Goal: Complete application form: Complete application form

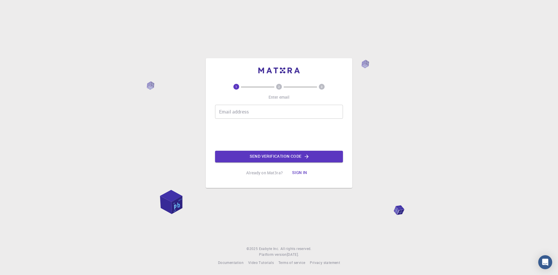
click at [255, 112] on input "Email address" at bounding box center [279, 112] width 128 height 14
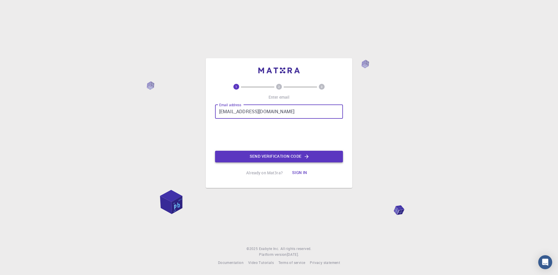
type input "[EMAIL_ADDRESS][DOMAIN_NAME]"
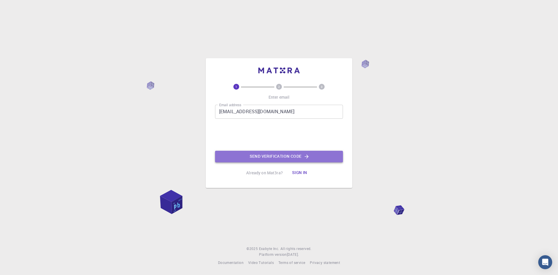
click at [279, 154] on button "Send verification code" at bounding box center [279, 157] width 128 height 12
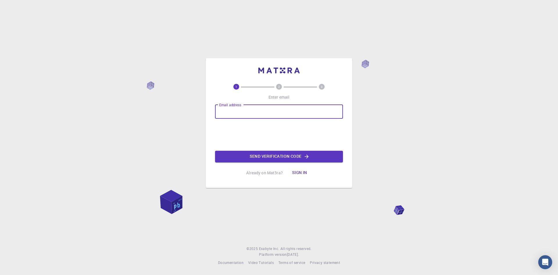
click at [294, 111] on input "Email address" at bounding box center [279, 112] width 128 height 14
type input "[EMAIL_ADDRESS][DOMAIN_NAME]"
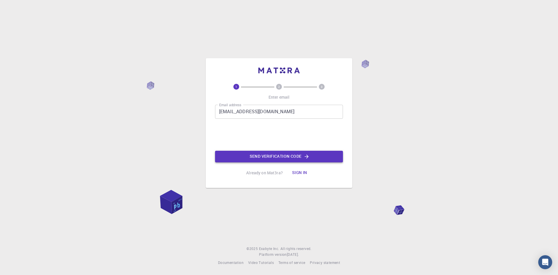
click at [262, 156] on button "Send verification code" at bounding box center [279, 157] width 128 height 12
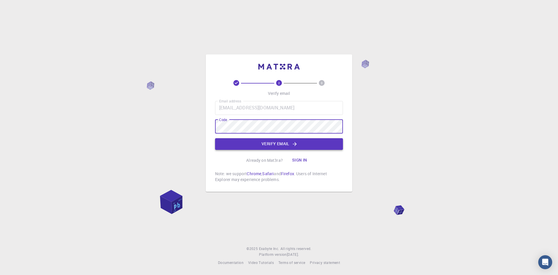
click at [255, 142] on button "Verify email" at bounding box center [279, 144] width 128 height 12
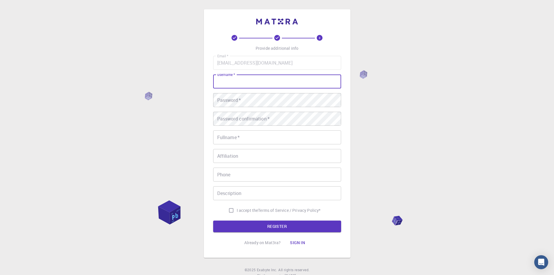
click at [270, 81] on input "username   *" at bounding box center [277, 81] width 128 height 14
type input "luc"
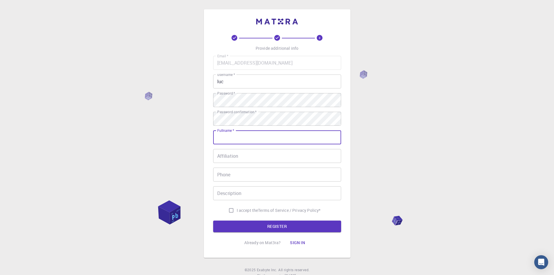
click at [283, 142] on input "Fullname   *" at bounding box center [277, 137] width 128 height 14
type input "[PERSON_NAME]"
click at [267, 159] on input "Affiliation" at bounding box center [277, 156] width 128 height 14
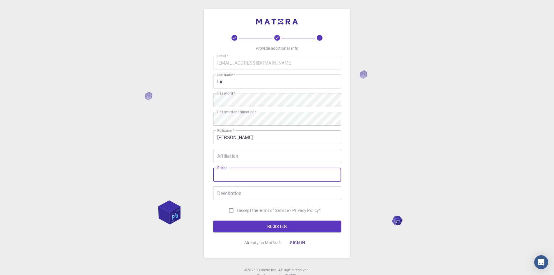
click at [252, 178] on input "Phone" at bounding box center [277, 174] width 128 height 14
type input "0955509123"
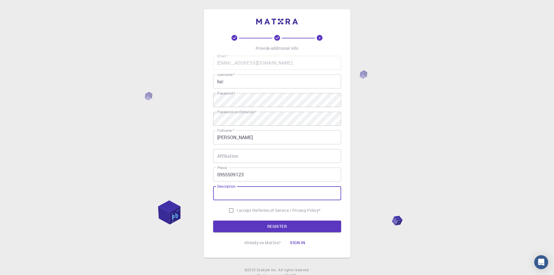
click at [257, 192] on input "Description" at bounding box center [277, 193] width 128 height 14
drag, startPoint x: 229, startPoint y: 211, endPoint x: 237, endPoint y: 224, distance: 15.4
click at [229, 211] on input "I accept the Terms of Service / Privacy Policy *" at bounding box center [231, 210] width 11 height 11
checkbox input "true"
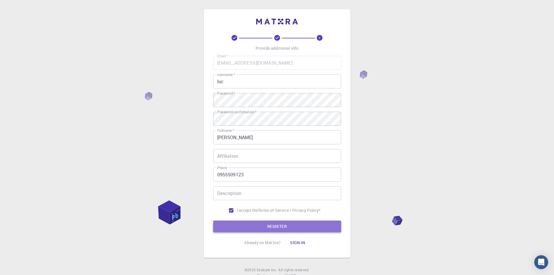
click at [245, 231] on button "REGISTER" at bounding box center [277, 226] width 128 height 12
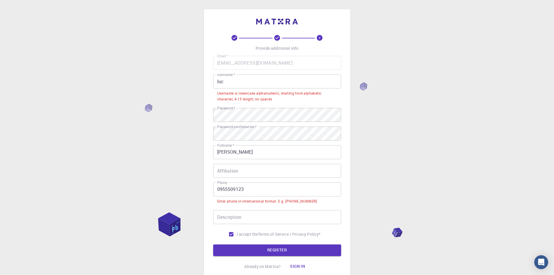
click at [216, 189] on input "0955509123" at bounding box center [277, 189] width 128 height 14
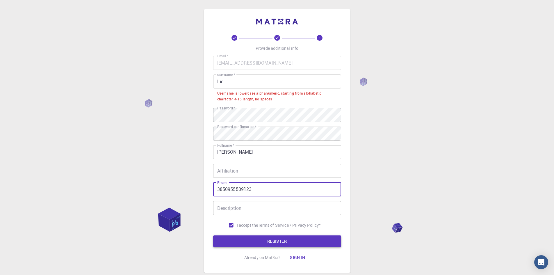
click at [270, 242] on button "REGISTER" at bounding box center [277, 241] width 128 height 12
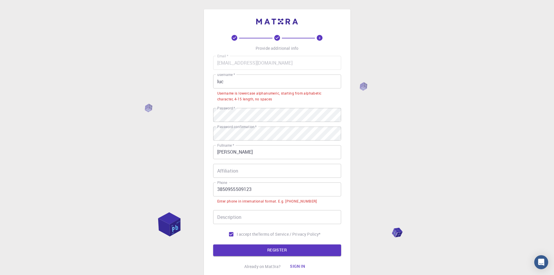
click at [225, 188] on input "3850955509123" at bounding box center [277, 189] width 128 height 14
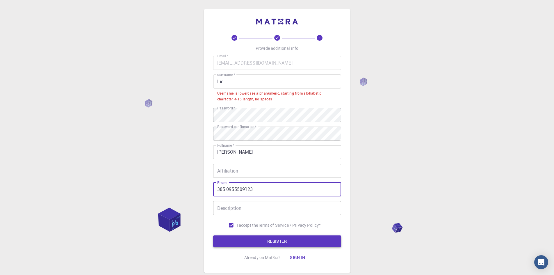
type input "385 0955509123"
click at [250, 241] on button "REGISTER" at bounding box center [277, 241] width 128 height 12
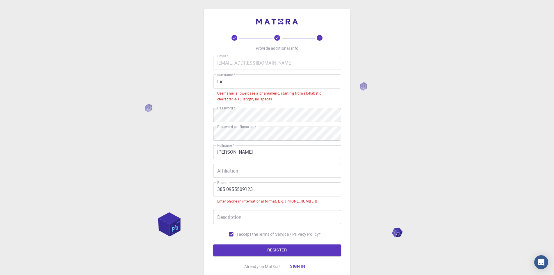
click at [213, 244] on button "REGISTER" at bounding box center [277, 250] width 128 height 12
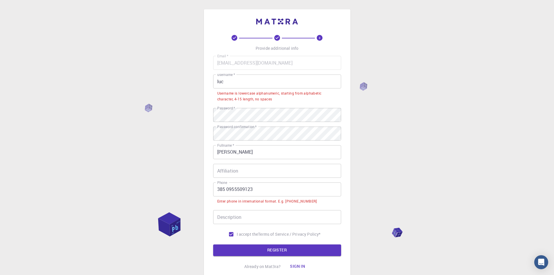
click at [213, 244] on button "REGISTER" at bounding box center [277, 250] width 128 height 12
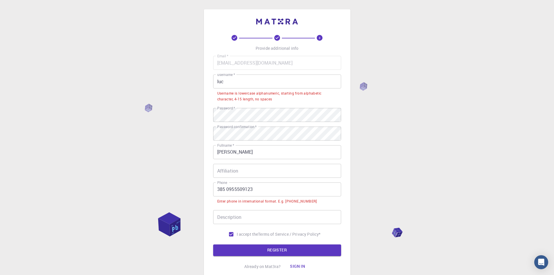
click at [213, 244] on button "REGISTER" at bounding box center [277, 250] width 128 height 12
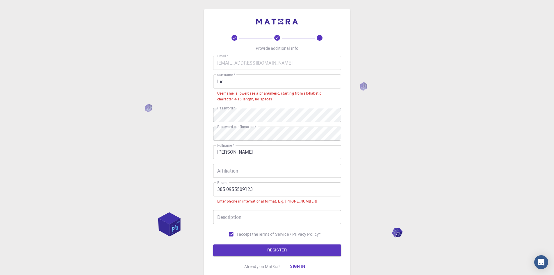
click at [216, 186] on input "385 0955509123" at bounding box center [277, 189] width 128 height 14
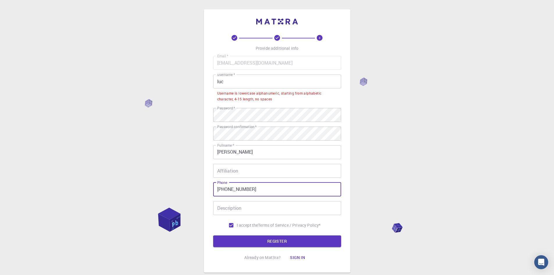
click at [231, 186] on input "[PHONE_NUMBER]" at bounding box center [277, 189] width 128 height 14
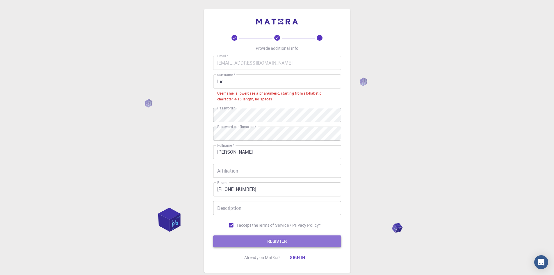
click at [256, 237] on button "REGISTER" at bounding box center [277, 241] width 128 height 12
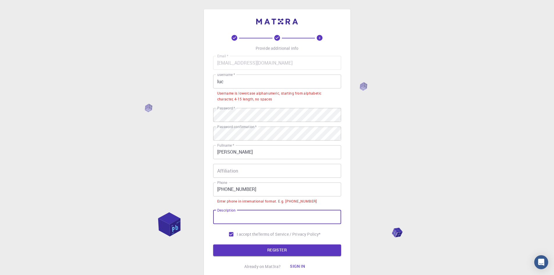
click at [235, 216] on input "Description" at bounding box center [277, 217] width 128 height 14
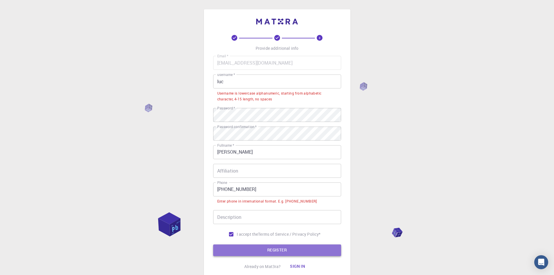
click at [250, 250] on button "REGISTER" at bounding box center [277, 250] width 128 height 12
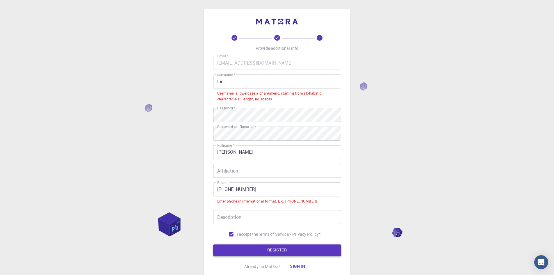
click at [250, 250] on button "REGISTER" at bounding box center [277, 250] width 128 height 12
click at [227, 187] on input "[PHONE_NUMBER]" at bounding box center [277, 189] width 128 height 14
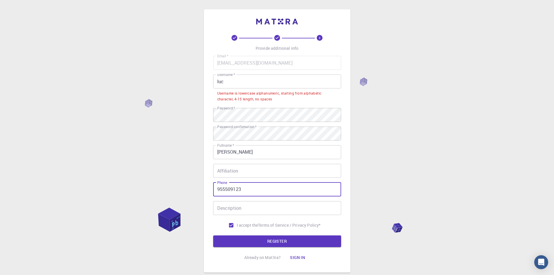
click at [219, 191] on input "955509123" at bounding box center [277, 189] width 128 height 14
click at [242, 240] on button "REGISTER" at bounding box center [277, 241] width 128 height 12
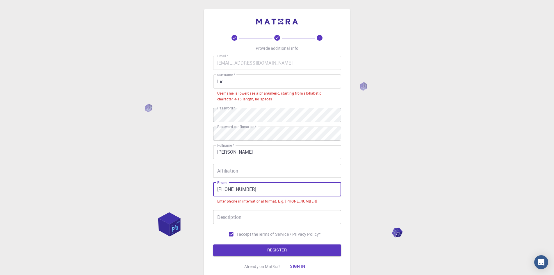
click at [217, 188] on input "[PHONE_NUMBER]" at bounding box center [277, 189] width 128 height 14
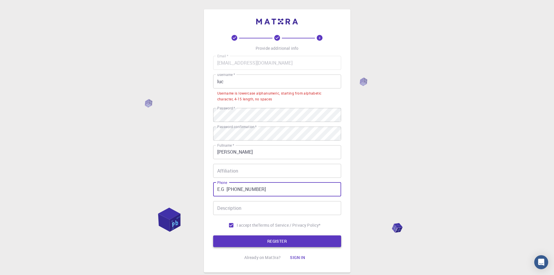
click at [327, 241] on button "REGISTER" at bounding box center [277, 241] width 128 height 12
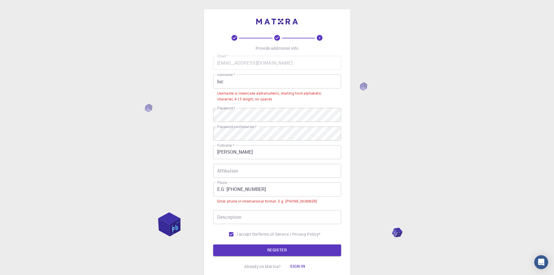
click at [225, 188] on input "E.G [PHONE_NUMBER]" at bounding box center [277, 189] width 128 height 14
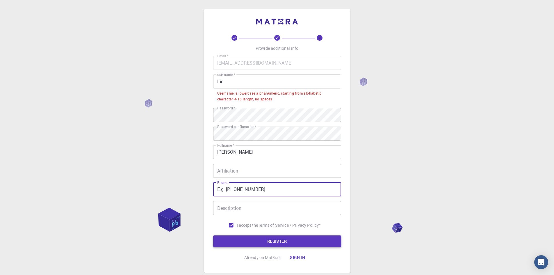
type input "E.g [PHONE_NUMBER]"
click at [285, 244] on button "REGISTER" at bounding box center [277, 241] width 128 height 12
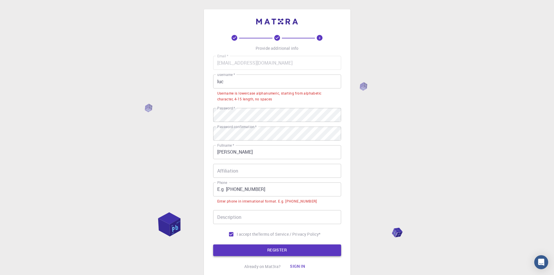
click at [286, 249] on button "REGISTER" at bounding box center [277, 250] width 128 height 12
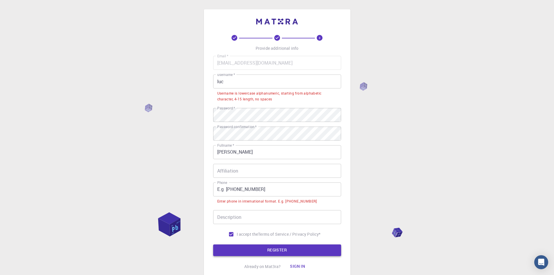
click at [286, 249] on button "REGISTER" at bounding box center [277, 250] width 128 height 12
click at [286, 248] on button "REGISTER" at bounding box center [277, 250] width 128 height 12
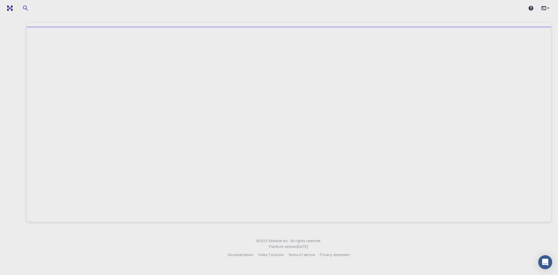
click at [23, 7] on icon "button" at bounding box center [25, 8] width 7 height 7
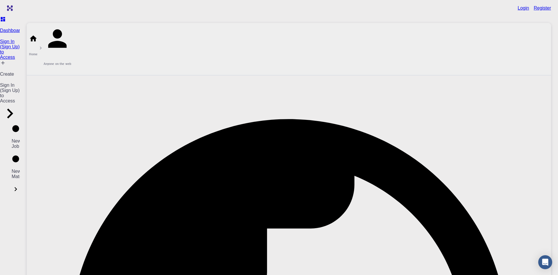
type input "ome tv"
